Goal: Information Seeking & Learning: Learn about a topic

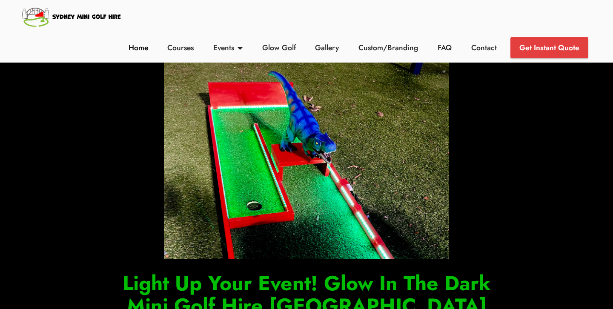
click at [142, 49] on link "Home" at bounding box center [138, 47] width 24 height 11
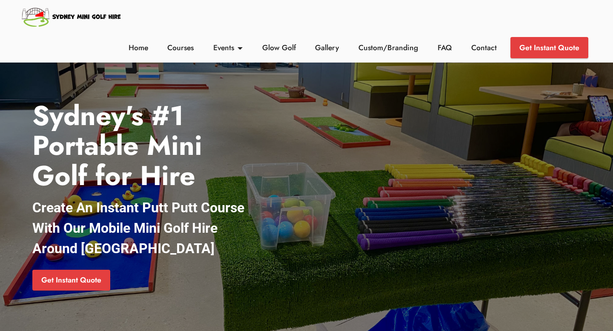
click at [446, 40] on li "FAQ" at bounding box center [445, 47] width 34 height 21
click at [446, 47] on link "FAQ" at bounding box center [445, 47] width 19 height 11
